Goal: Task Accomplishment & Management: Manage account settings

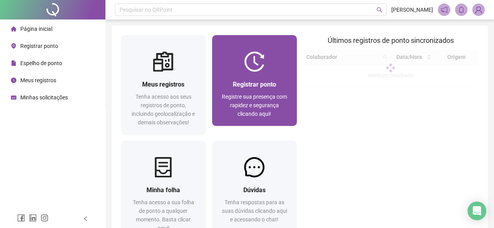
click at [284, 69] on div at bounding box center [254, 61] width 85 height 20
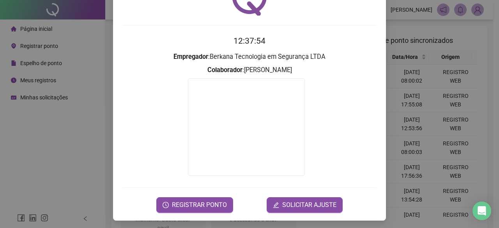
scroll to position [50, 0]
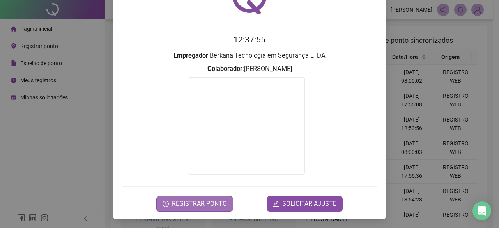
click at [215, 206] on span "REGISTRAR PONTO" at bounding box center [199, 203] width 55 height 9
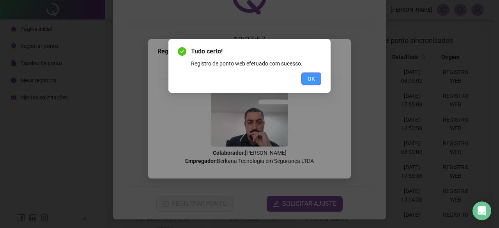
click at [314, 78] on span "OK" at bounding box center [311, 79] width 7 height 9
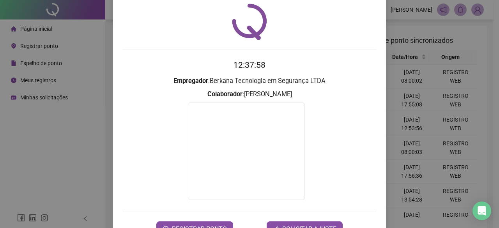
scroll to position [0, 0]
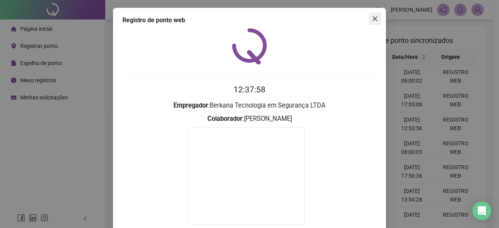
click at [373, 20] on icon "close" at bounding box center [375, 19] width 6 height 6
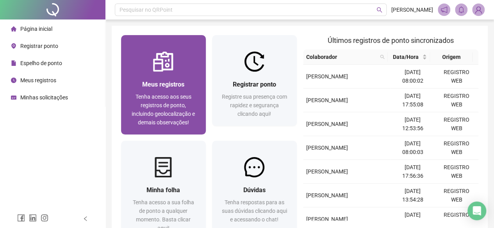
click at [169, 60] on img at bounding box center [163, 61] width 20 height 20
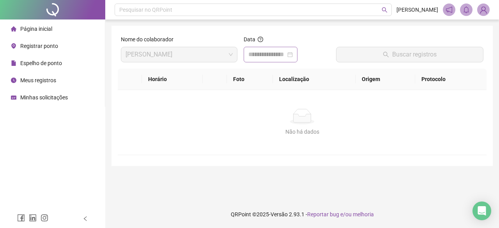
click at [293, 55] on div at bounding box center [271, 54] width 44 height 9
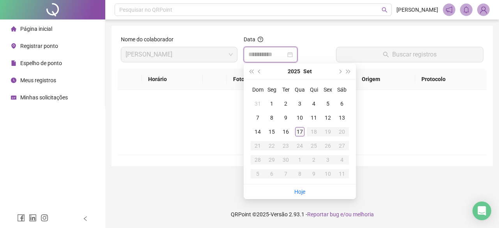
type input "**********"
click at [300, 131] on div "17" at bounding box center [299, 131] width 9 height 9
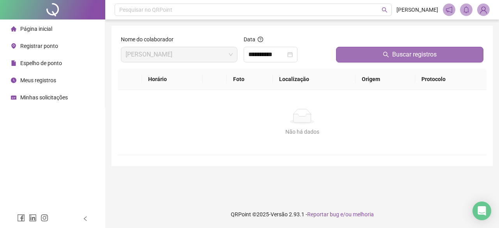
click at [367, 46] on div at bounding box center [409, 41] width 147 height 12
click at [369, 50] on button "Buscar registros" at bounding box center [409, 55] width 147 height 16
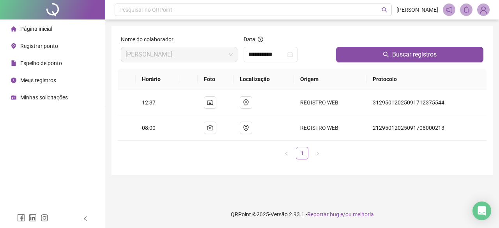
click at [480, 11] on img at bounding box center [484, 10] width 12 height 12
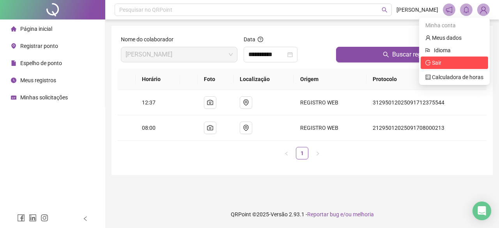
click at [434, 64] on span "Sair" at bounding box center [436, 63] width 9 height 6
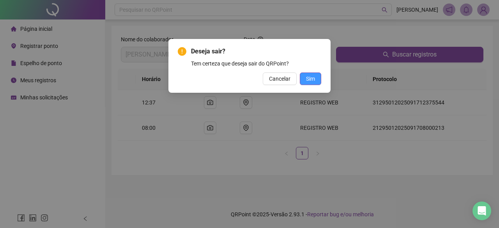
click at [312, 80] on span "Sim" at bounding box center [310, 79] width 9 height 9
